Goal: Transaction & Acquisition: Book appointment/travel/reservation

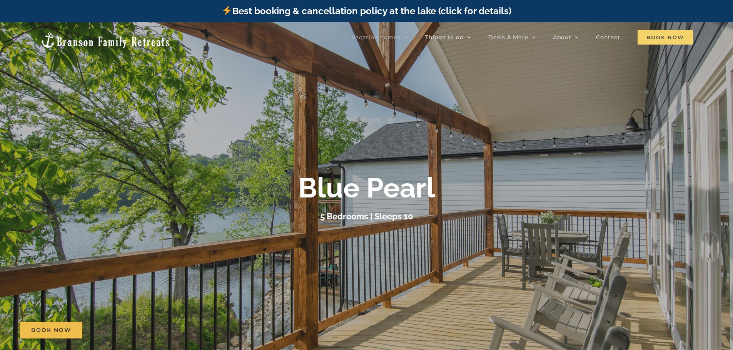
click at [662, 38] on span "Book Now" at bounding box center [664, 37] width 55 height 15
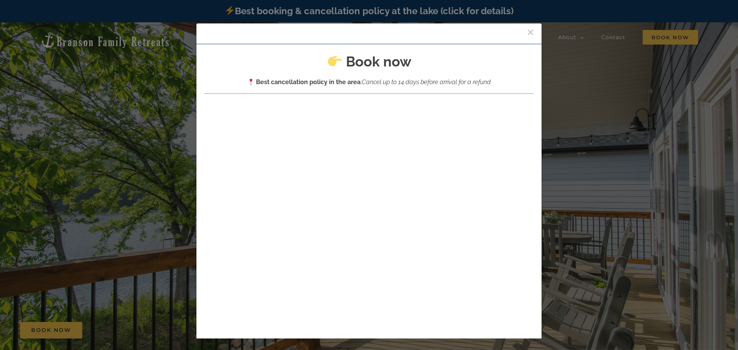
click at [527, 33] on button "×" at bounding box center [530, 33] width 7 height 12
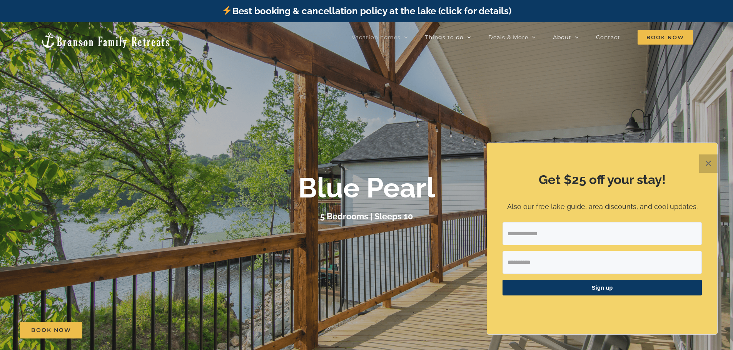
click at [704, 160] on button "✕" at bounding box center [708, 164] width 18 height 18
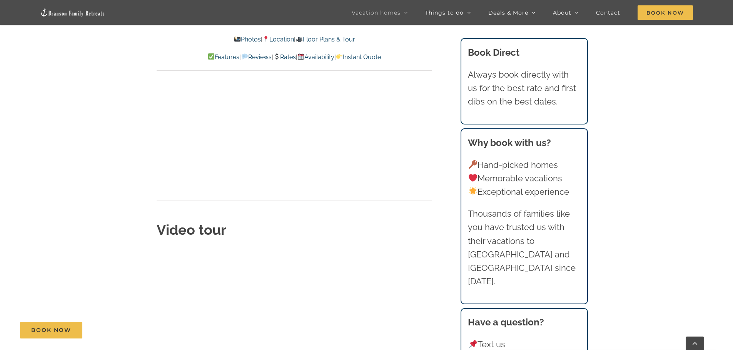
scroll to position [2769, 0]
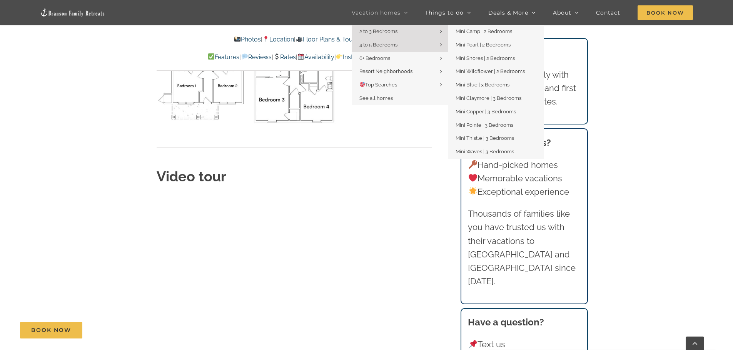
click at [394, 32] on span "2 to 3 Bedrooms" at bounding box center [378, 31] width 38 height 6
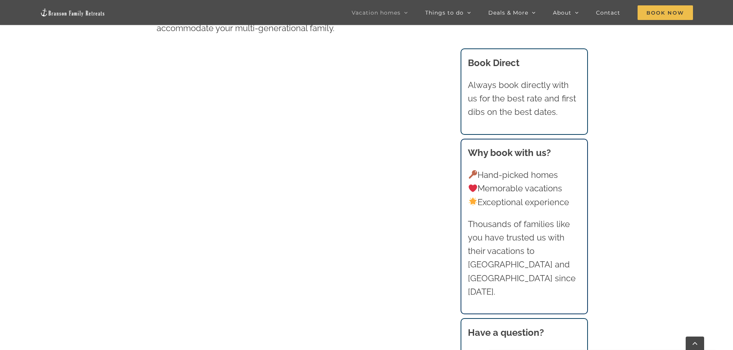
scroll to position [489, 0]
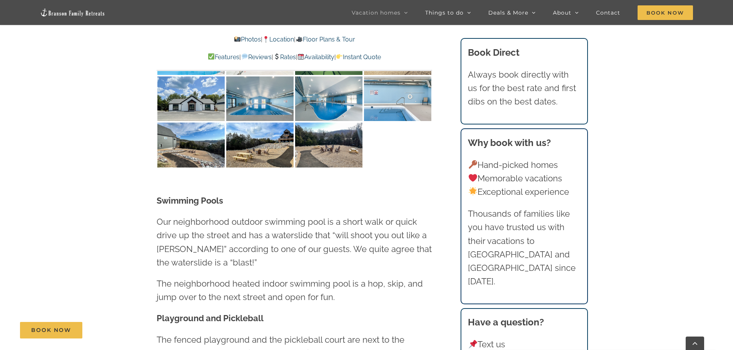
scroll to position [2192, 0]
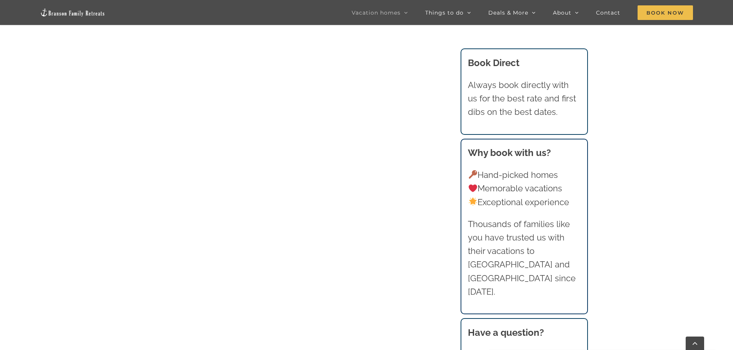
scroll to position [447, 0]
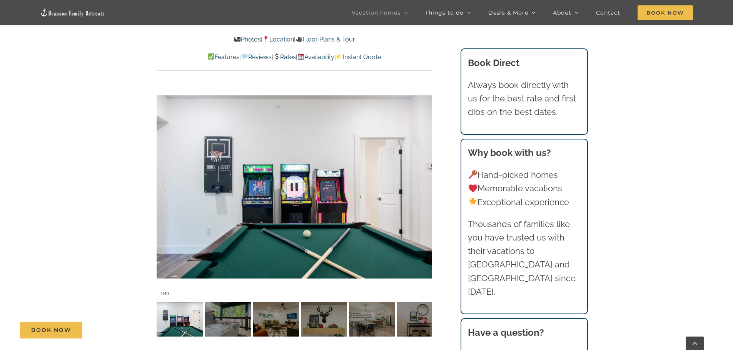
scroll to position [577, 0]
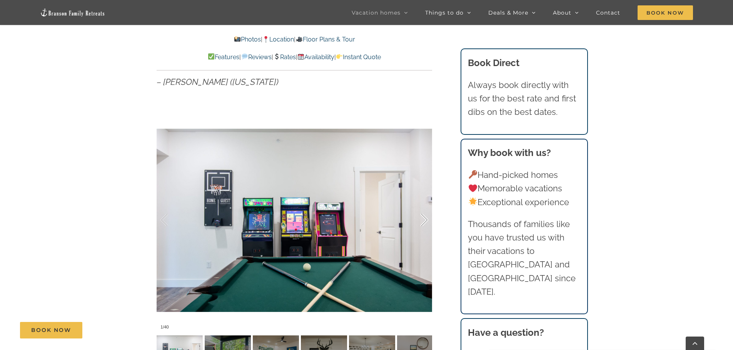
click at [423, 222] on div at bounding box center [416, 221] width 24 height 48
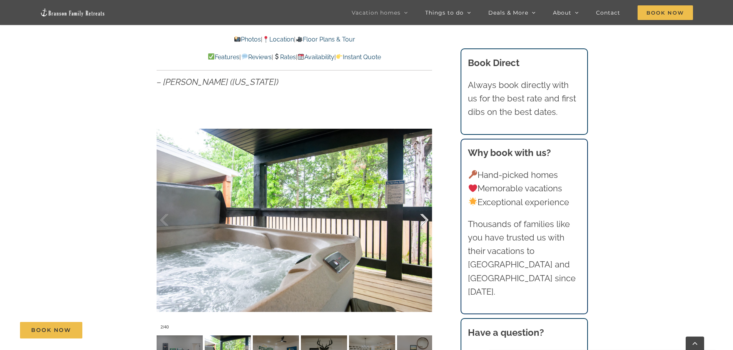
click at [423, 222] on div at bounding box center [416, 221] width 24 height 48
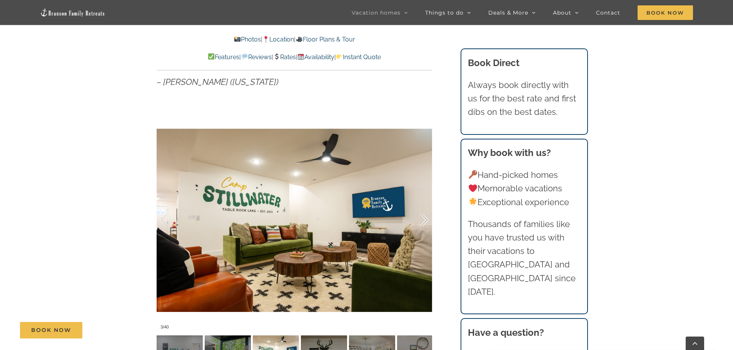
click at [423, 222] on div at bounding box center [416, 221] width 24 height 48
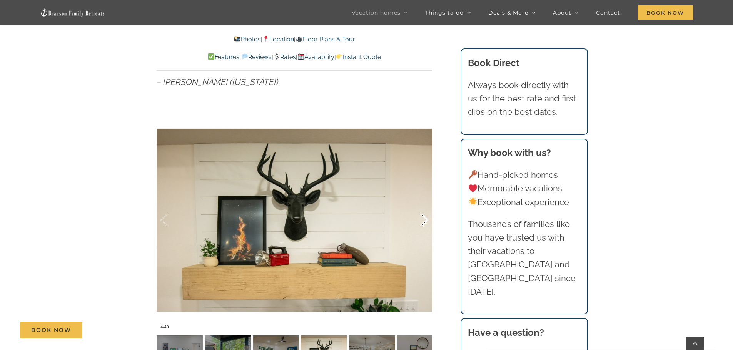
click at [423, 222] on div at bounding box center [416, 221] width 24 height 48
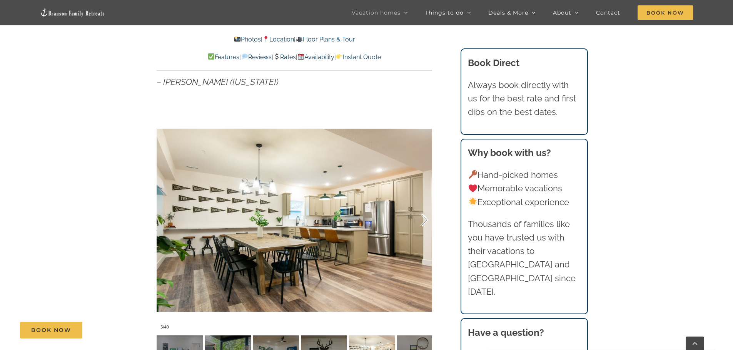
click at [423, 222] on div at bounding box center [416, 221] width 24 height 48
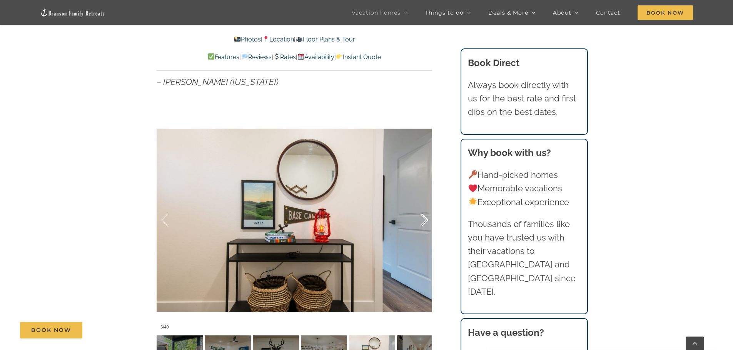
click at [423, 222] on div at bounding box center [416, 221] width 24 height 48
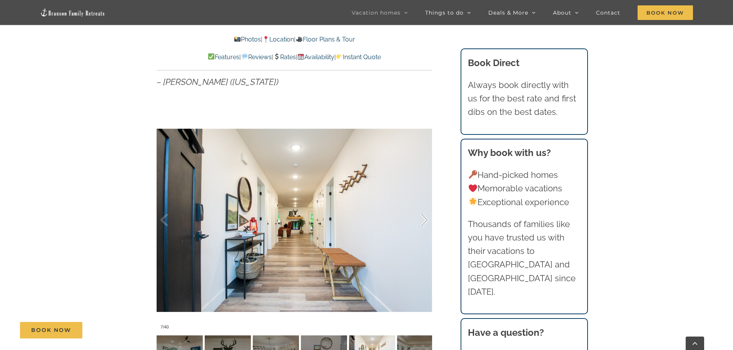
click at [423, 222] on div at bounding box center [416, 221] width 24 height 48
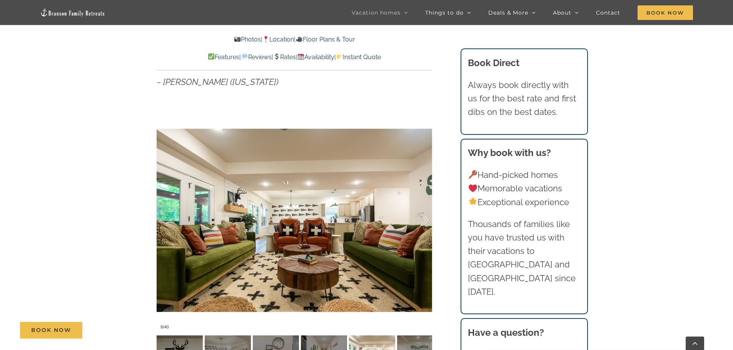
click at [423, 222] on div at bounding box center [416, 221] width 24 height 48
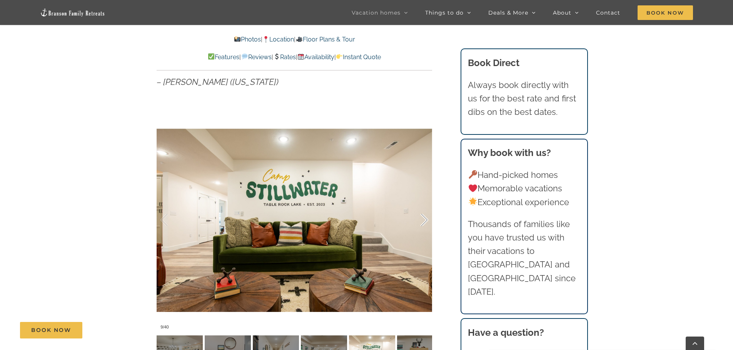
click at [422, 223] on div at bounding box center [416, 221] width 24 height 48
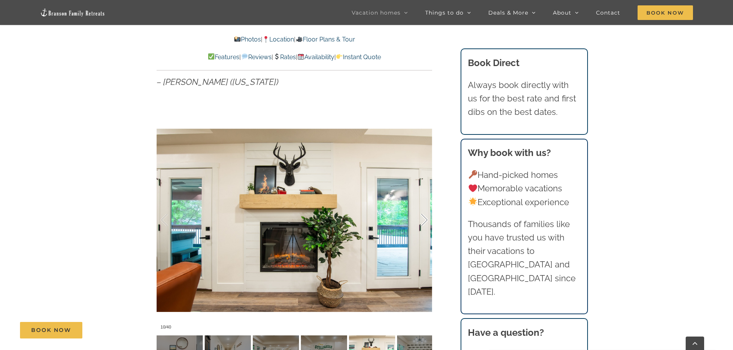
click at [422, 223] on div at bounding box center [416, 221] width 24 height 48
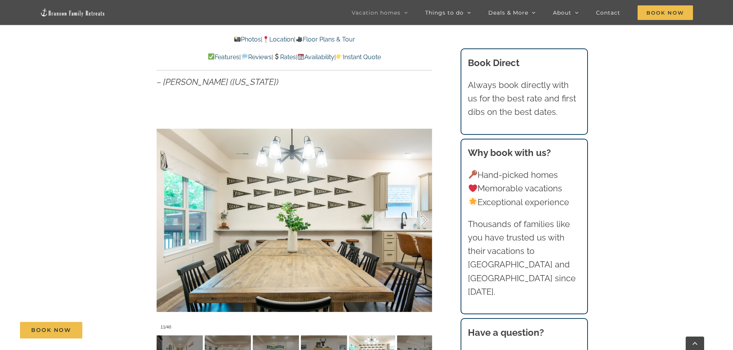
click at [422, 223] on div at bounding box center [416, 221] width 24 height 48
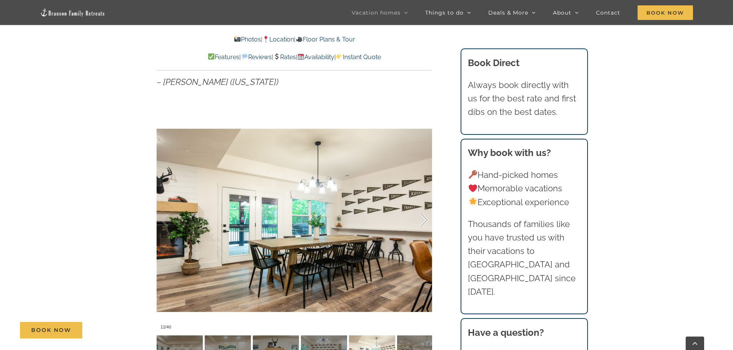
click at [422, 223] on div at bounding box center [416, 221] width 24 height 48
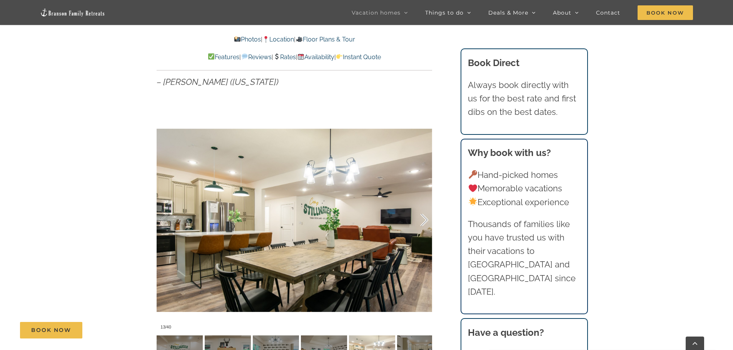
click at [422, 223] on div at bounding box center [416, 221] width 24 height 48
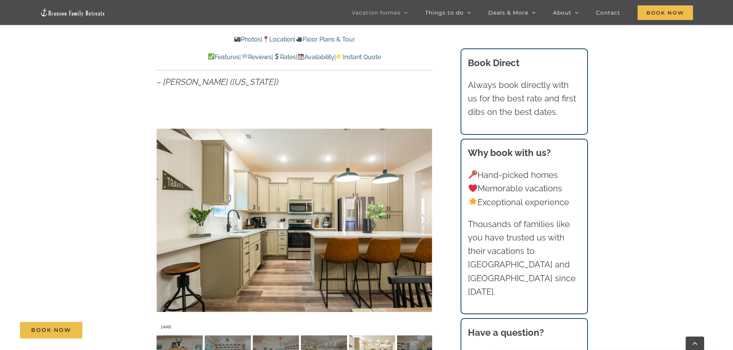
click at [422, 223] on div at bounding box center [416, 221] width 24 height 48
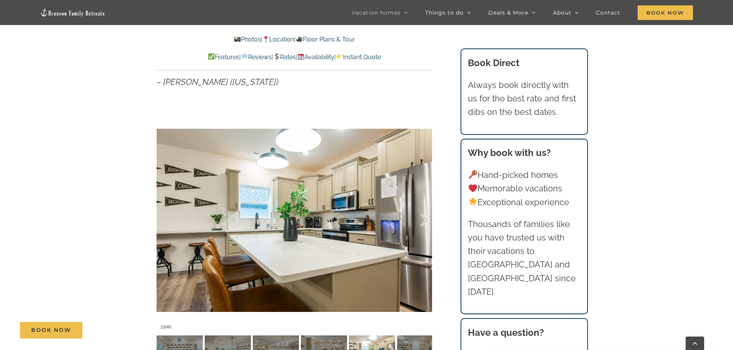
click at [422, 223] on div at bounding box center [416, 221] width 24 height 48
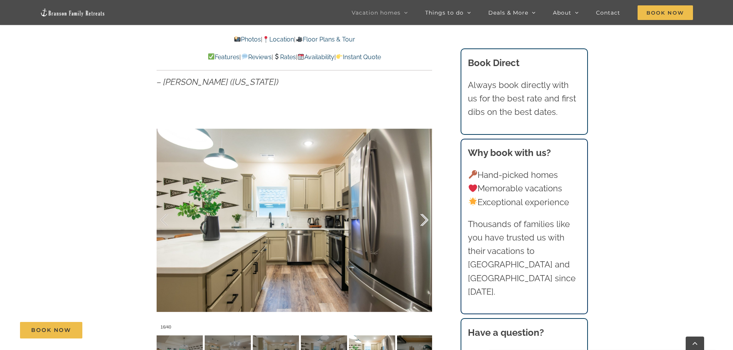
click at [422, 223] on div at bounding box center [416, 221] width 24 height 48
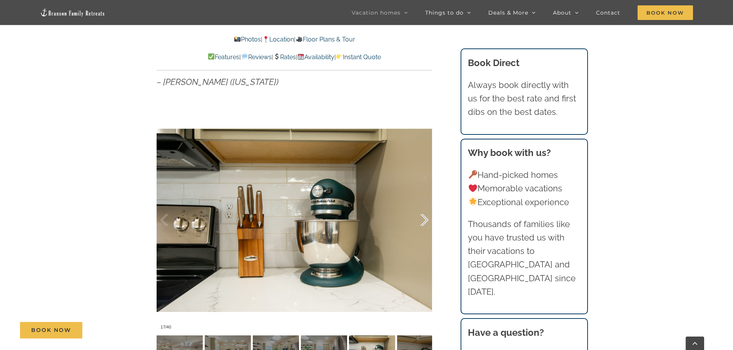
click at [422, 223] on div at bounding box center [416, 221] width 24 height 48
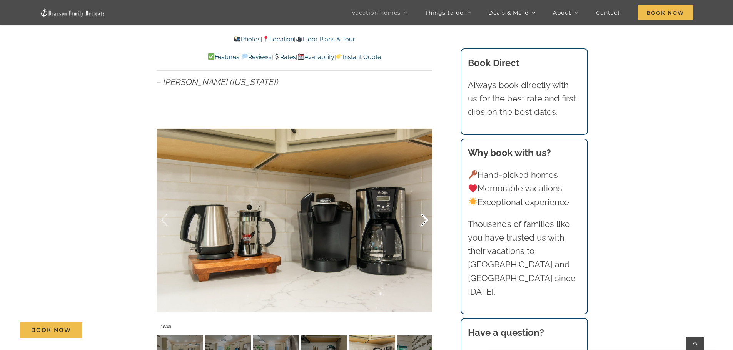
click at [422, 223] on div at bounding box center [416, 221] width 24 height 48
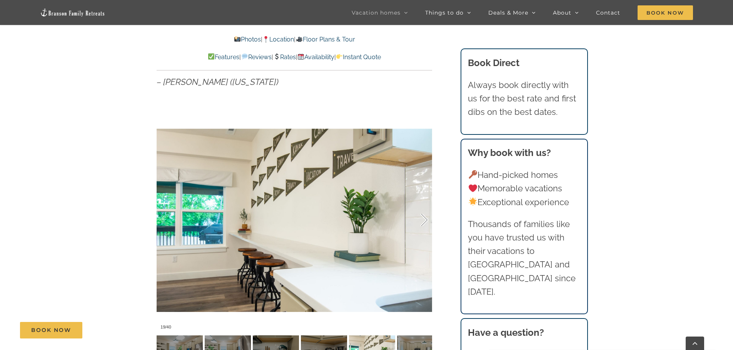
click at [422, 223] on div at bounding box center [416, 221] width 24 height 48
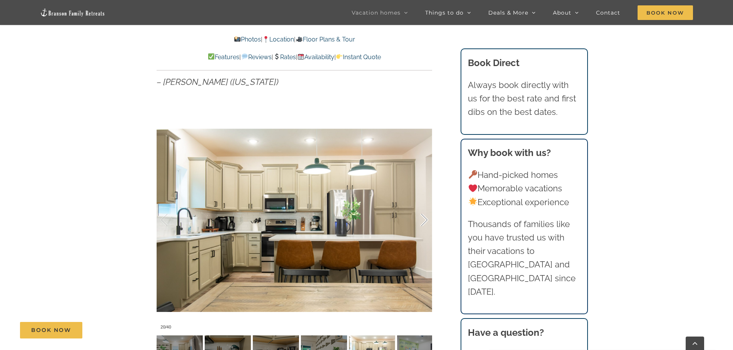
click at [422, 223] on div at bounding box center [416, 221] width 24 height 48
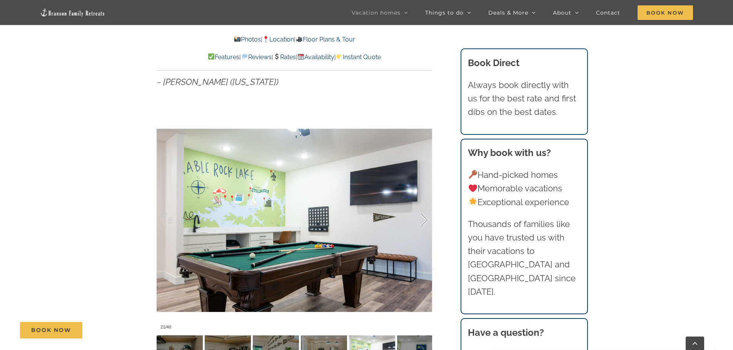
click at [422, 223] on div at bounding box center [416, 221] width 24 height 48
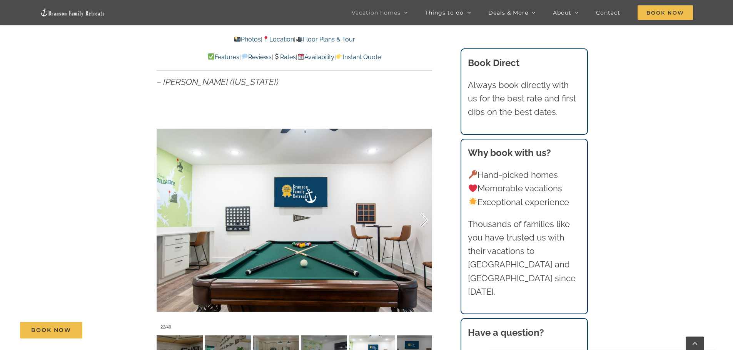
click at [422, 223] on div at bounding box center [416, 221] width 24 height 48
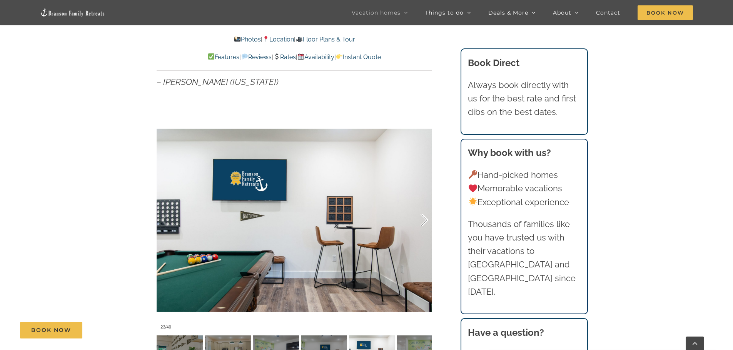
click at [422, 223] on div at bounding box center [416, 221] width 24 height 48
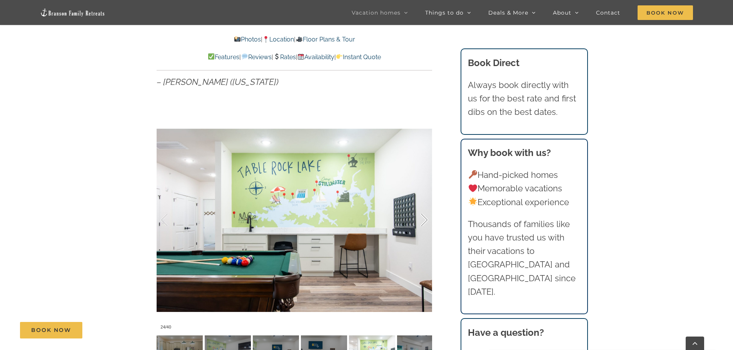
click at [422, 223] on div at bounding box center [416, 221] width 24 height 48
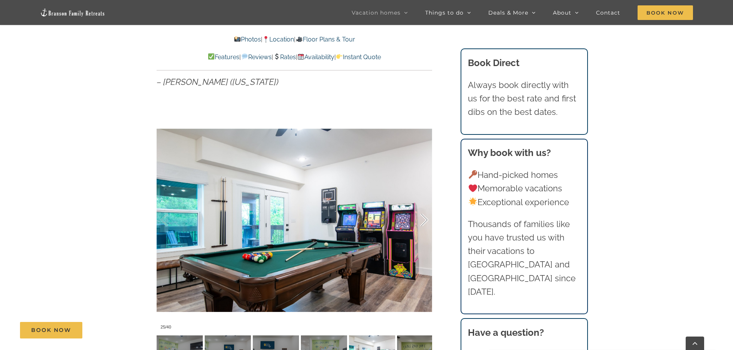
click at [422, 223] on div at bounding box center [416, 221] width 24 height 48
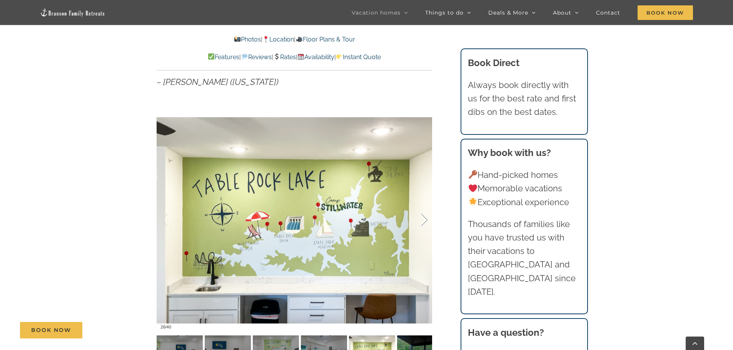
click at [422, 223] on div at bounding box center [416, 221] width 24 height 48
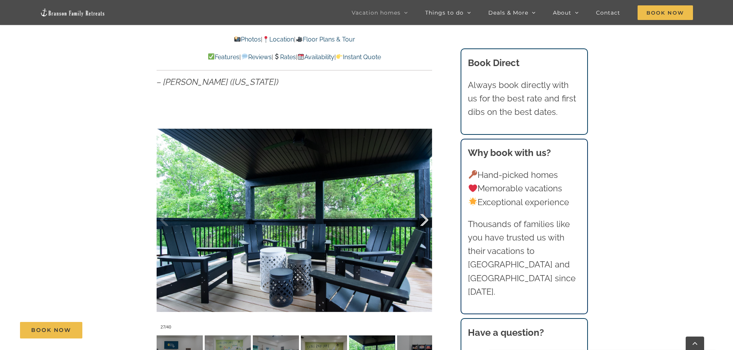
click at [422, 223] on div at bounding box center [416, 221] width 24 height 48
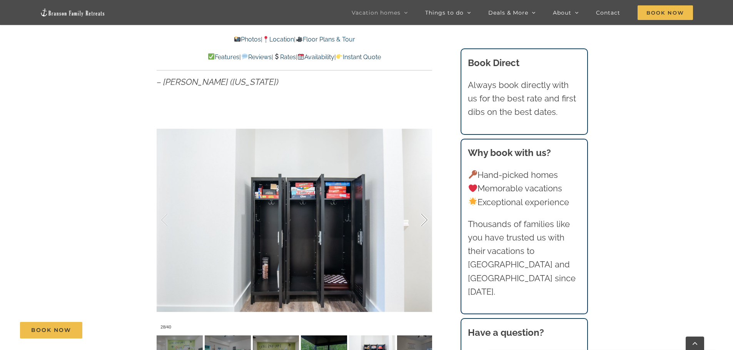
click at [422, 223] on div at bounding box center [416, 221] width 24 height 48
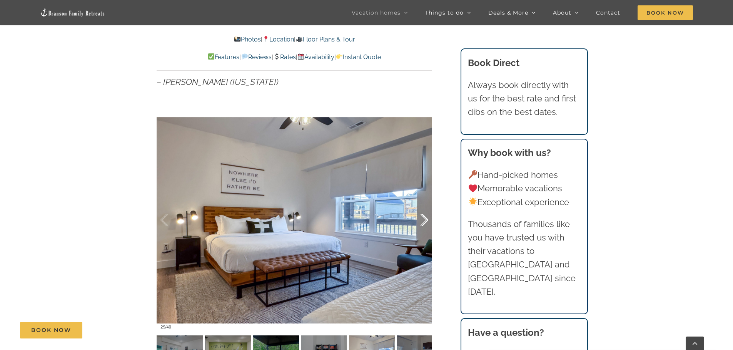
click at [422, 223] on div at bounding box center [416, 221] width 24 height 48
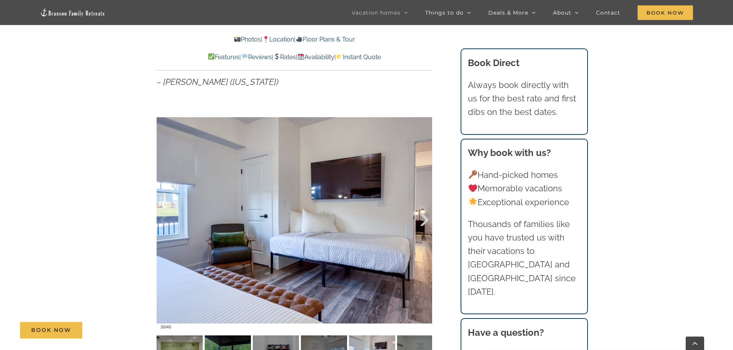
click at [422, 223] on div at bounding box center [416, 221] width 24 height 48
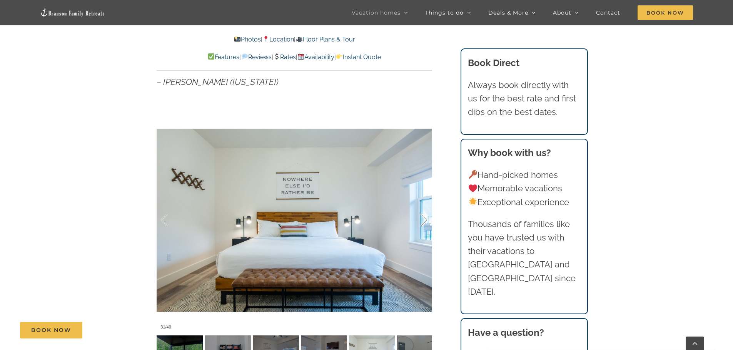
click at [422, 223] on div at bounding box center [416, 221] width 24 height 48
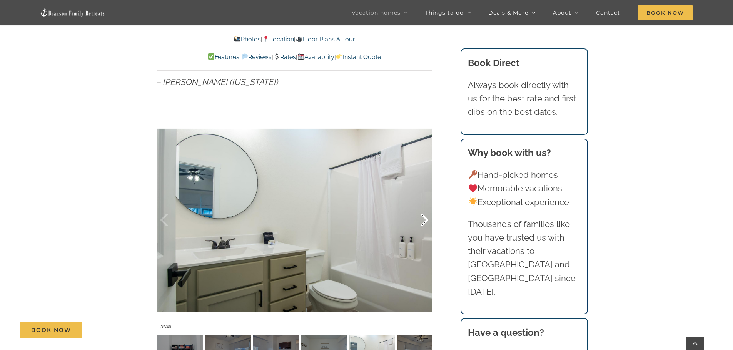
click at [422, 223] on div at bounding box center [416, 221] width 24 height 48
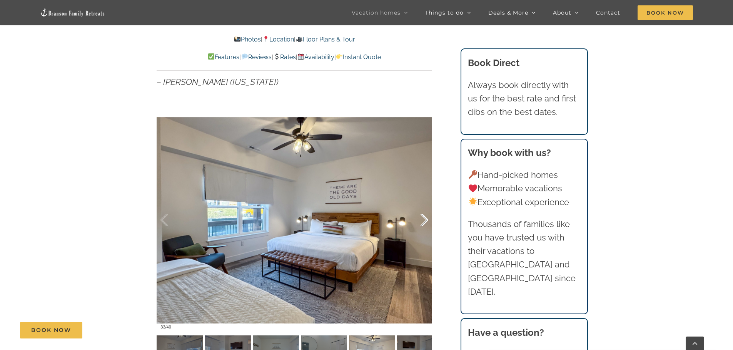
click at [422, 223] on div at bounding box center [416, 221] width 24 height 48
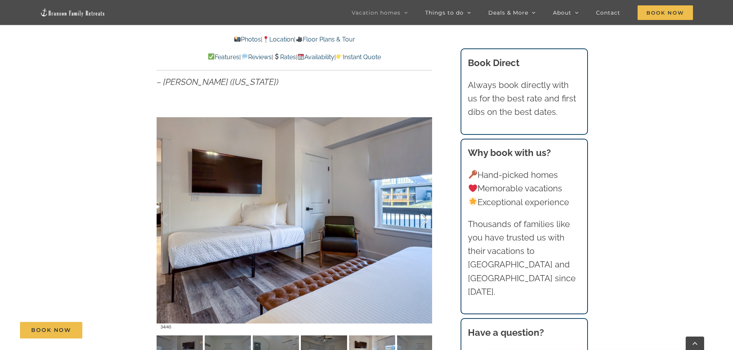
click at [422, 223] on div at bounding box center [416, 221] width 24 height 48
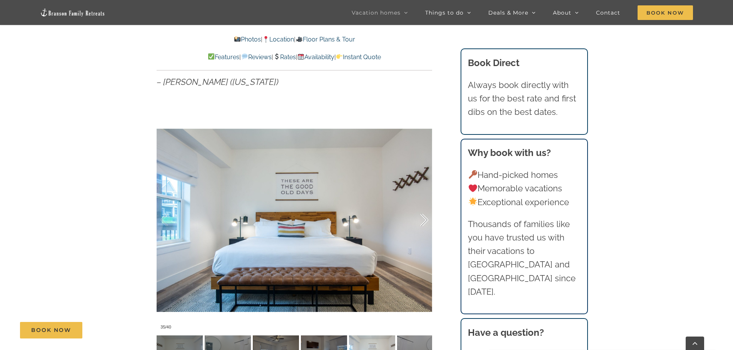
click at [422, 223] on div at bounding box center [416, 221] width 24 height 48
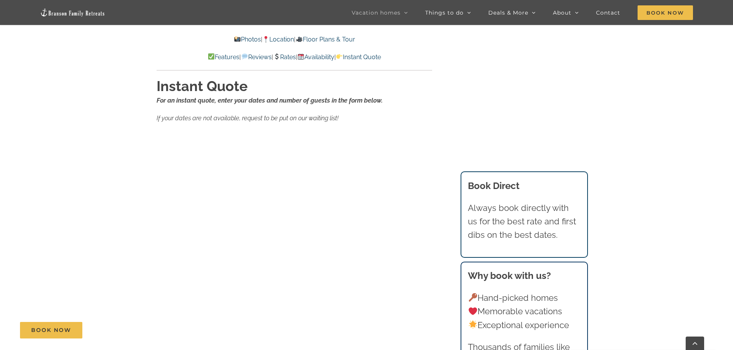
scroll to position [5346, 0]
